Goal: Answer question/provide support: Answer question/provide support

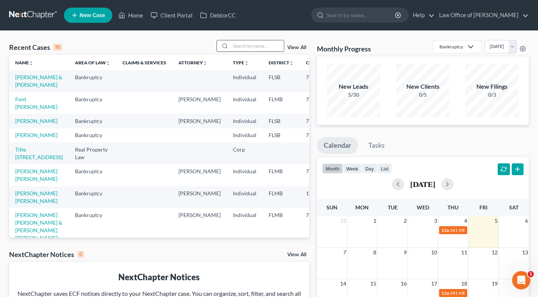
click at [259, 48] on input "search" at bounding box center [256, 45] width 53 height 11
type input "[PERSON_NAME]"
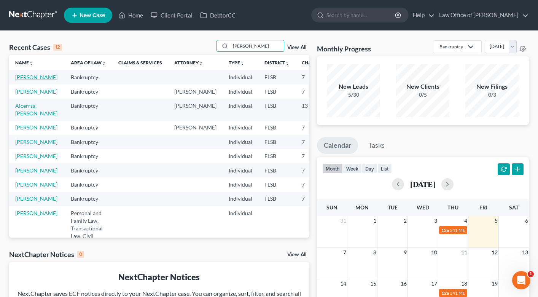
click at [25, 80] on link "[PERSON_NAME]" at bounding box center [36, 77] width 42 height 6
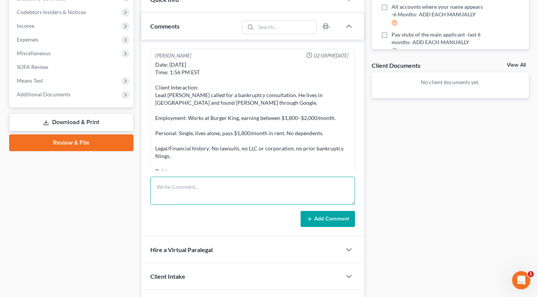
click at [253, 204] on textarea at bounding box center [252, 190] width 205 height 28
click at [155, 186] on textarea "his rent is $1050, he lives with roomate." at bounding box center [252, 190] width 205 height 28
click at [258, 187] on textarea "to clarify: his rent is $1050, he lives with roomate." at bounding box center [252, 190] width 205 height 28
click at [288, 189] on textarea "to clarify: his rent is $1050, he lives with roommate." at bounding box center [252, 190] width 205 height 28
click at [167, 195] on textarea "to clarify: his rent is $1050, he lives with roommate. quoted $2000 with $500 f…" at bounding box center [252, 190] width 205 height 28
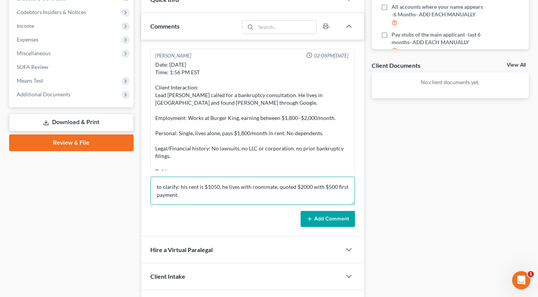
click at [187, 196] on textarea "to clarify: his rent is $1050, he lives with roommate. quoted $2000 with $500 f…" at bounding box center [252, 190] width 205 height 28
type textarea "to clarify: his rent is $1050, he lives with roommate. quoted $2000 with $500 f…"
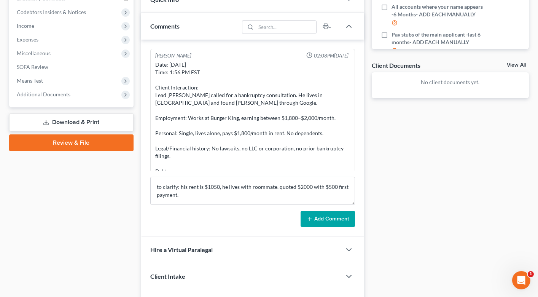
click at [316, 216] on button "Add Comment" at bounding box center [327, 219] width 54 height 16
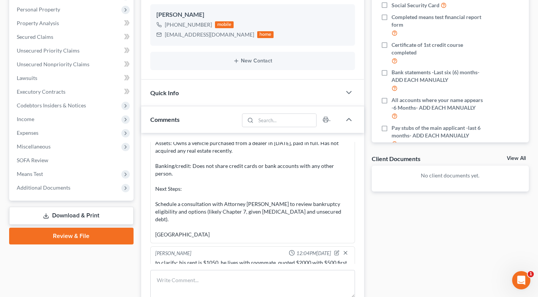
scroll to position [250, 0]
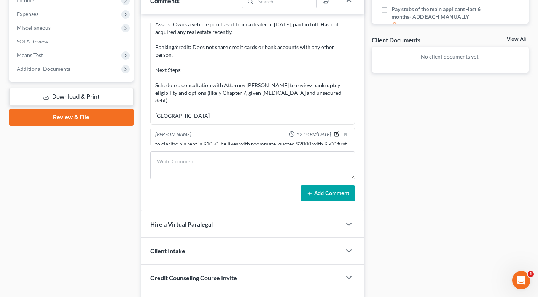
click at [335, 131] on icon "button" at bounding box center [336, 133] width 5 height 5
click at [162, 140] on textarea "to clarify: his rent is $1050, he lives with roommate. quoted $2000 with $500 f…" at bounding box center [252, 154] width 195 height 28
type textarea "18 min call. to clarify: his rent is $1050, he lives with roommate. quoted $200…"
click at [347, 131] on icon "button" at bounding box center [345, 134] width 6 height 6
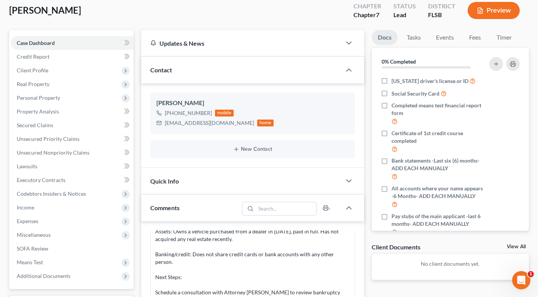
scroll to position [0, 0]
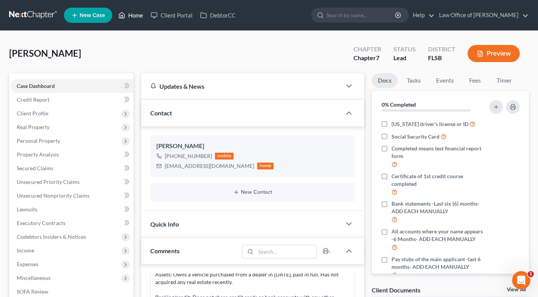
click at [136, 15] on link "Home" at bounding box center [130, 15] width 32 height 14
